Goal: Transaction & Acquisition: Purchase product/service

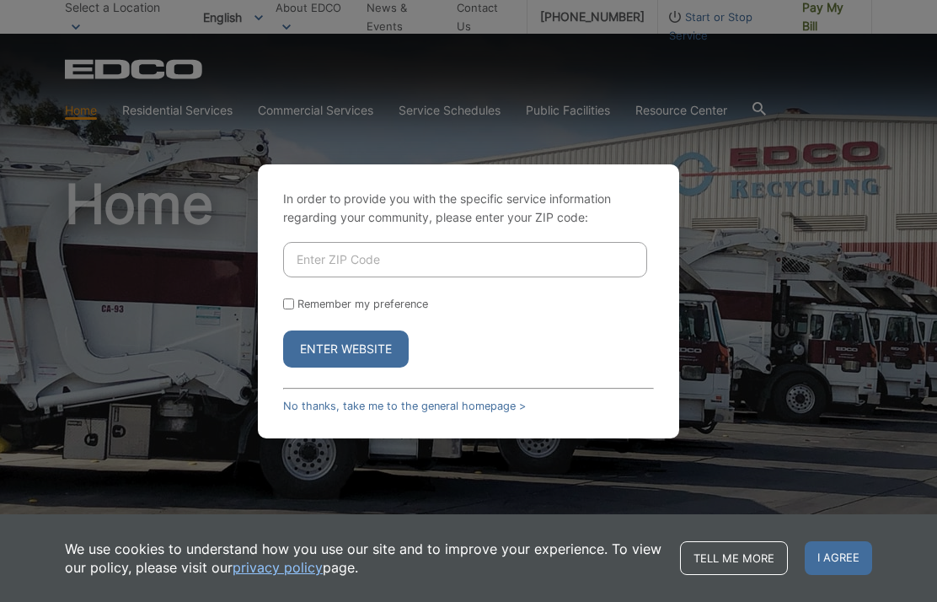
click at [491, 277] on input "Enter ZIP Code" at bounding box center [465, 259] width 364 height 35
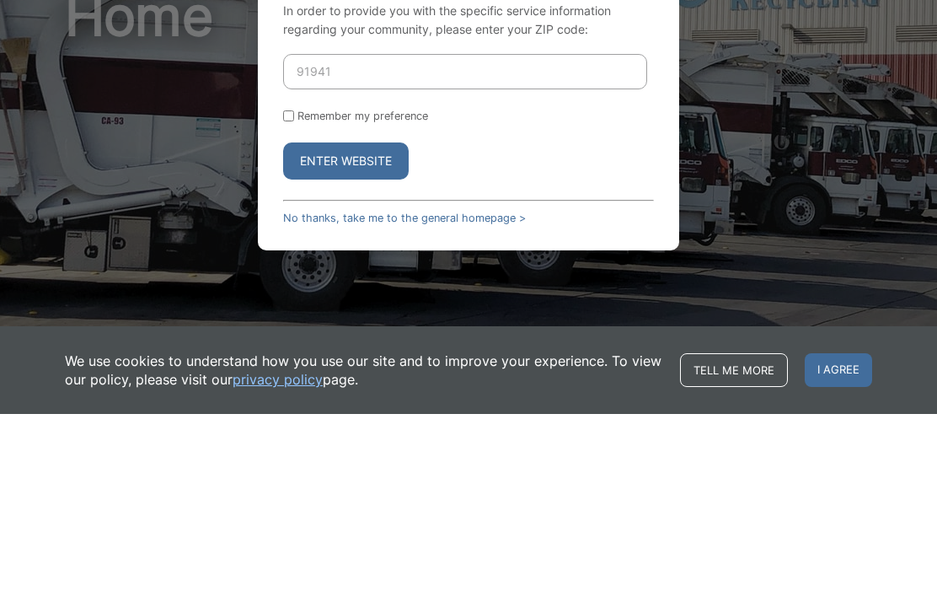
type input "91941"
click at [381, 330] on button "Enter Website" at bounding box center [346, 348] width 126 height 37
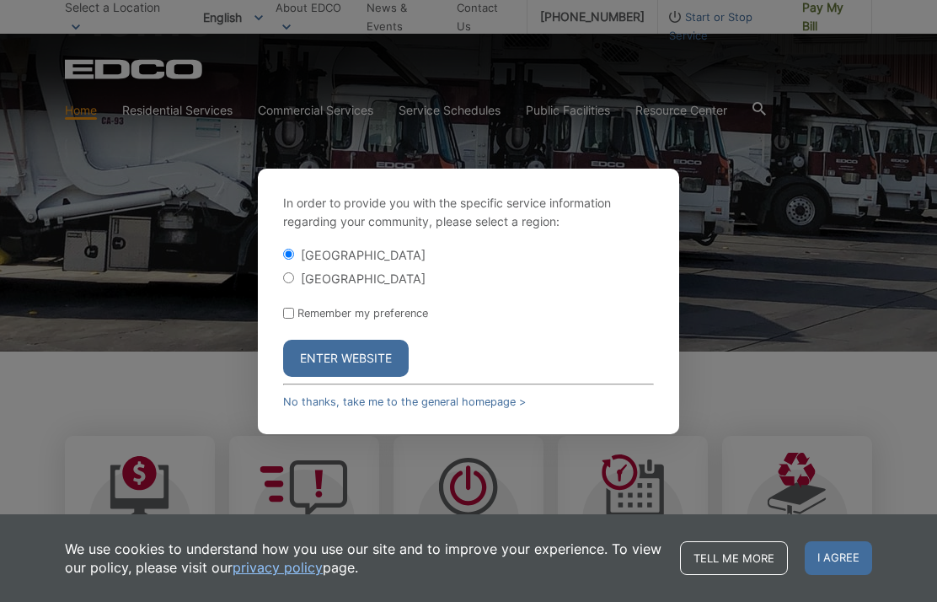
click at [351, 377] on button "Enter Website" at bounding box center [346, 358] width 126 height 37
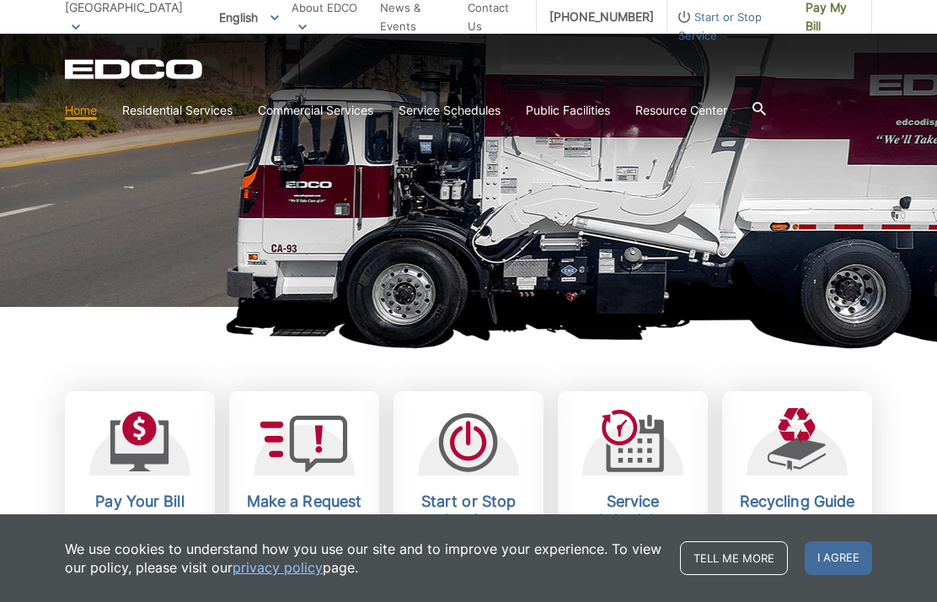
scroll to position [233, 0]
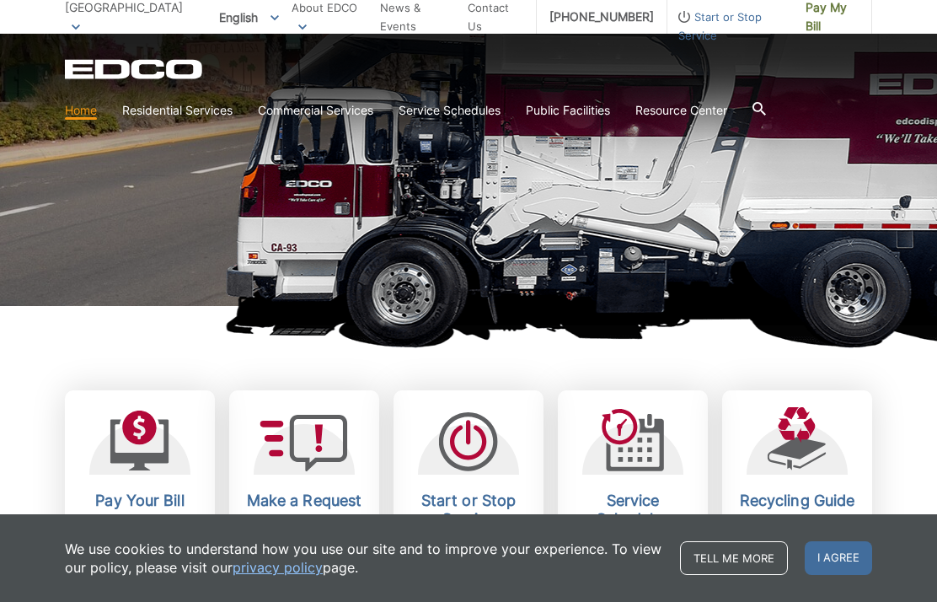
click at [160, 502] on h2 "Pay Your Bill" at bounding box center [140, 500] width 125 height 19
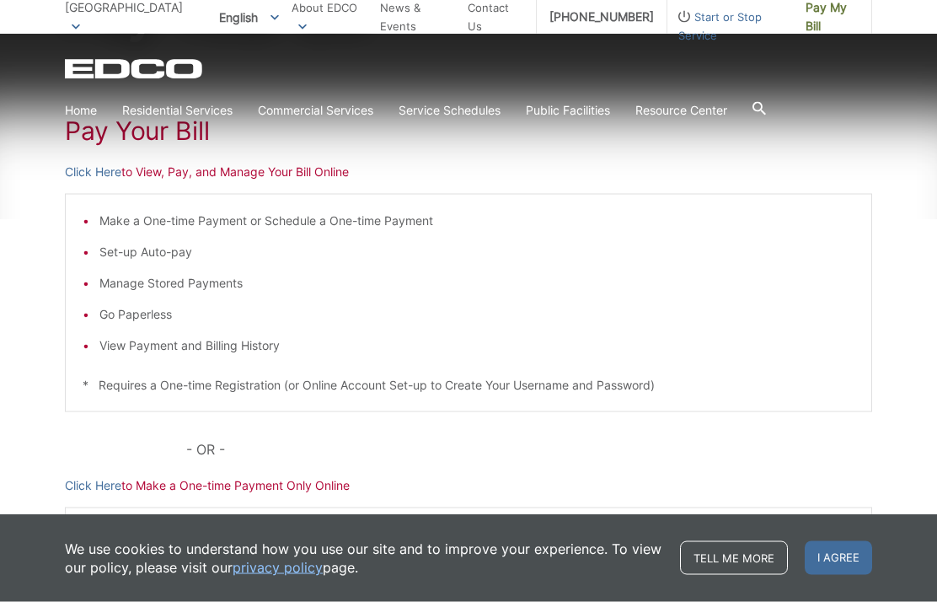
scroll to position [266, 0]
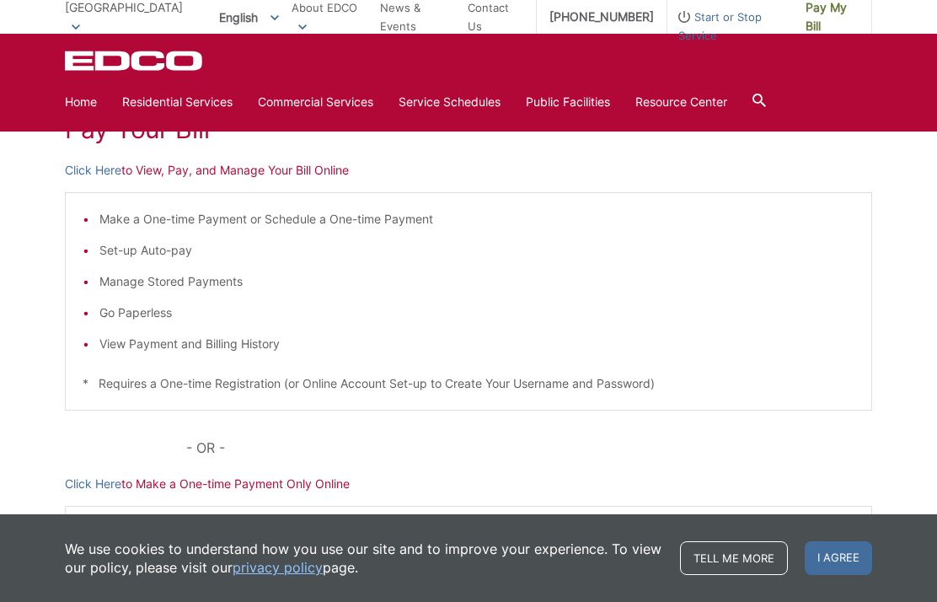
click at [157, 175] on p "Click Here to View, Pay, and Manage Your Bill Online" at bounding box center [468, 170] width 807 height 19
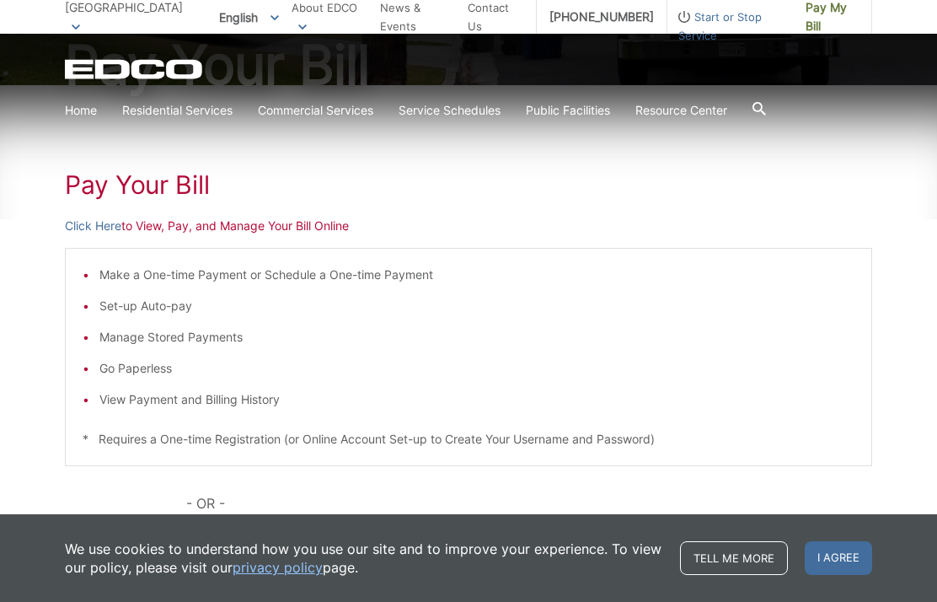
scroll to position [211, 0]
click at [143, 228] on p "Click Here to View, Pay, and Manage Your Bill Online" at bounding box center [468, 225] width 807 height 19
click at [163, 218] on p "Click Here to View, Pay, and Manage Your Bill Online" at bounding box center [468, 225] width 807 height 19
click at [199, 400] on li "View Payment and Billing History" at bounding box center [476, 398] width 755 height 19
click at [224, 402] on li "View Payment and Billing History" at bounding box center [476, 398] width 755 height 19
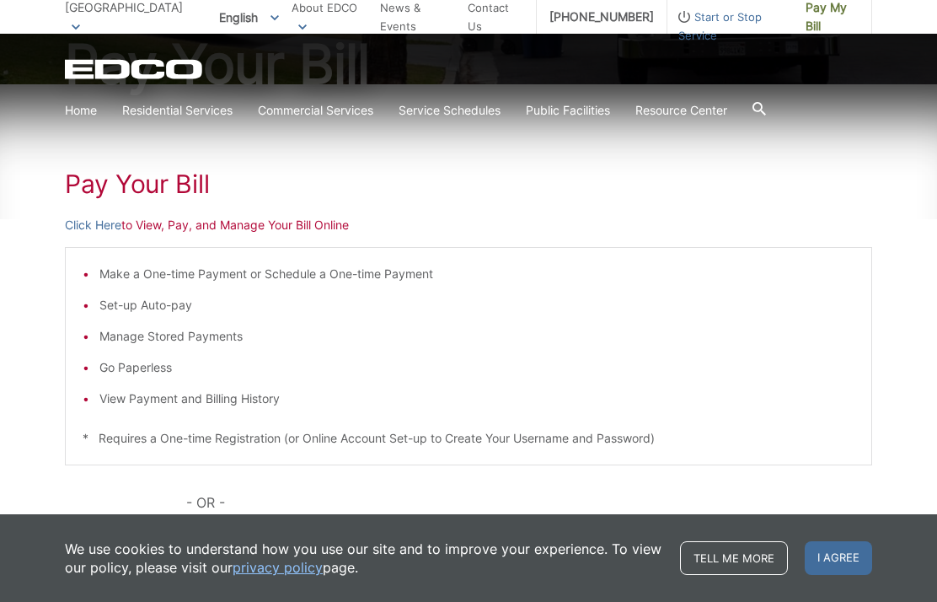
click at [154, 220] on p "Click Here to View, Pay, and Manage Your Bill Online" at bounding box center [468, 225] width 807 height 19
click at [158, 235] on div "Pay Your [PERSON_NAME] Here to View, Pay, and Manage Your Bill Online Make a On…" at bounding box center [468, 423] width 807 height 679
click at [92, 221] on link "Click Here" at bounding box center [93, 225] width 56 height 19
